Goal: Book appointment/travel/reservation

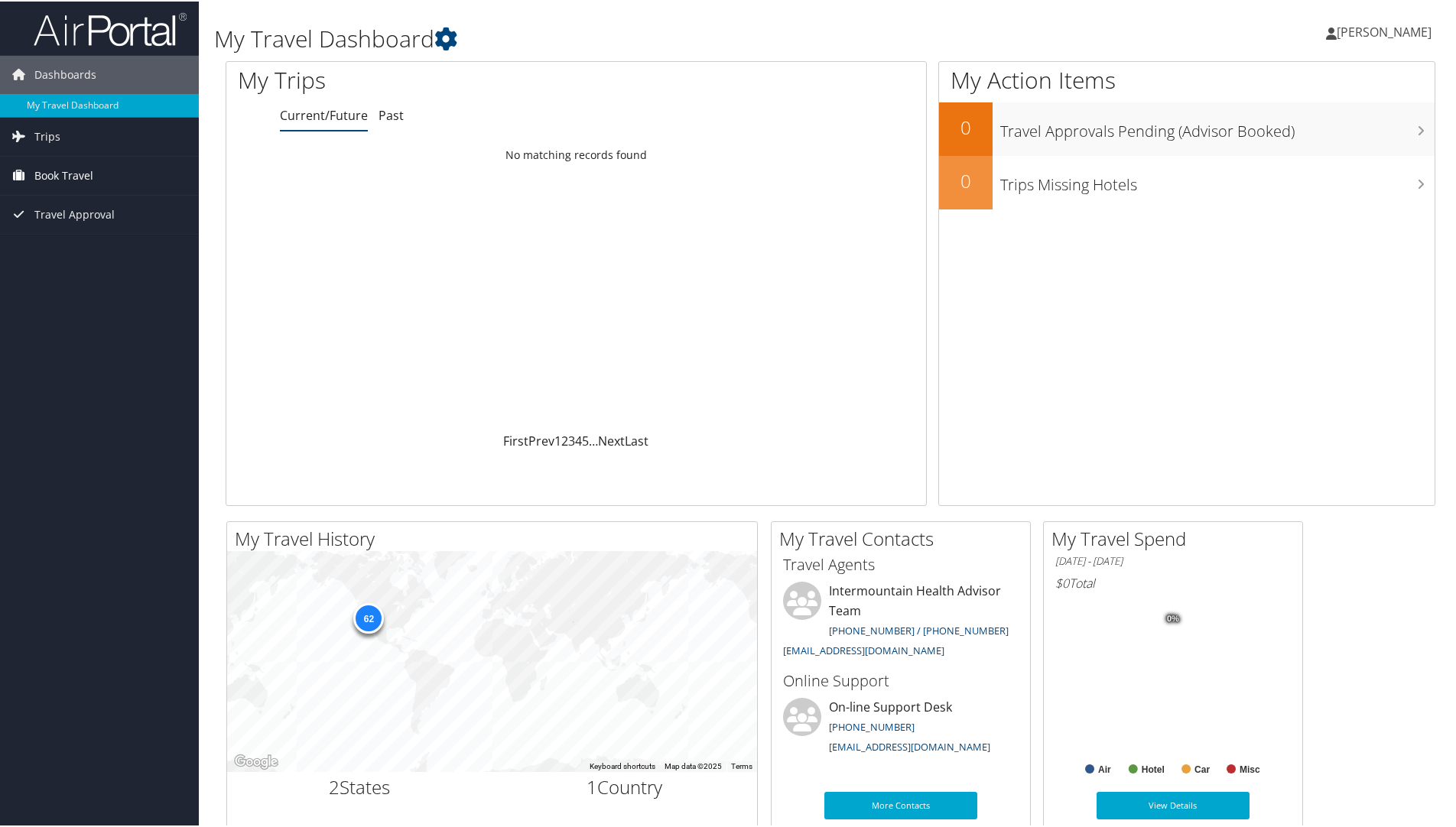
click at [45, 168] on span "Book Travel" at bounding box center [63, 174] width 59 height 38
click at [117, 243] on link "Book/Manage Online Trips" at bounding box center [99, 251] width 199 height 23
